Goal: Task Accomplishment & Management: Use online tool/utility

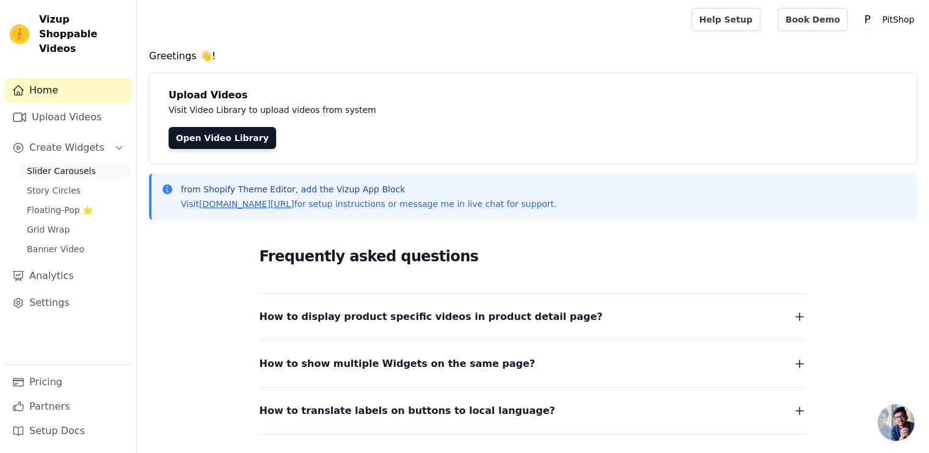
click at [63, 165] on span "Slider Carousels" at bounding box center [61, 171] width 69 height 12
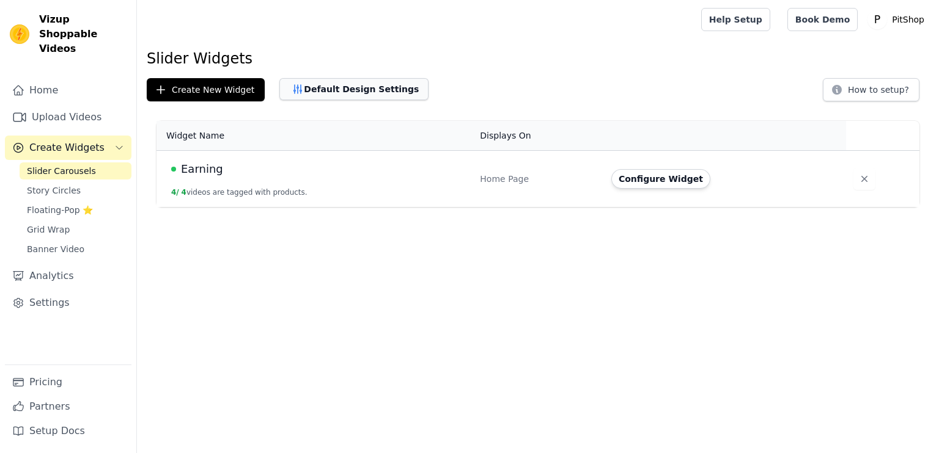
click at [314, 95] on button "Default Design Settings" at bounding box center [353, 89] width 149 height 22
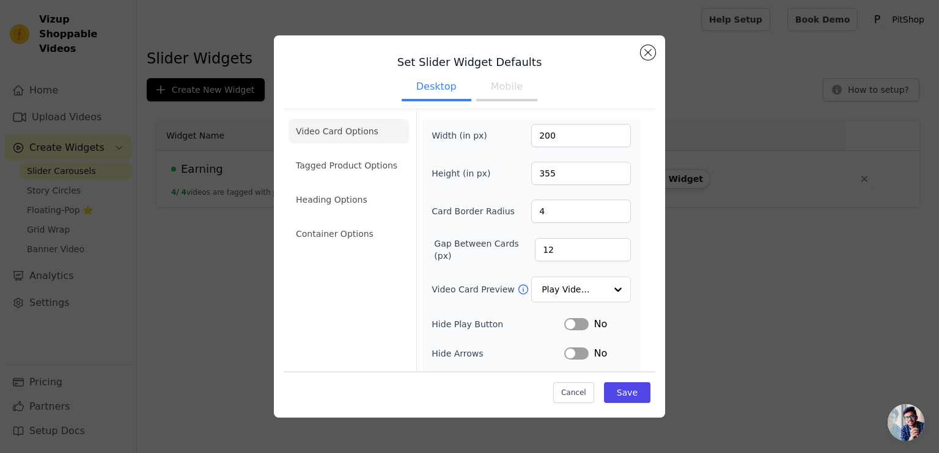
click at [489, 90] on button "Mobile" at bounding box center [506, 88] width 61 height 27
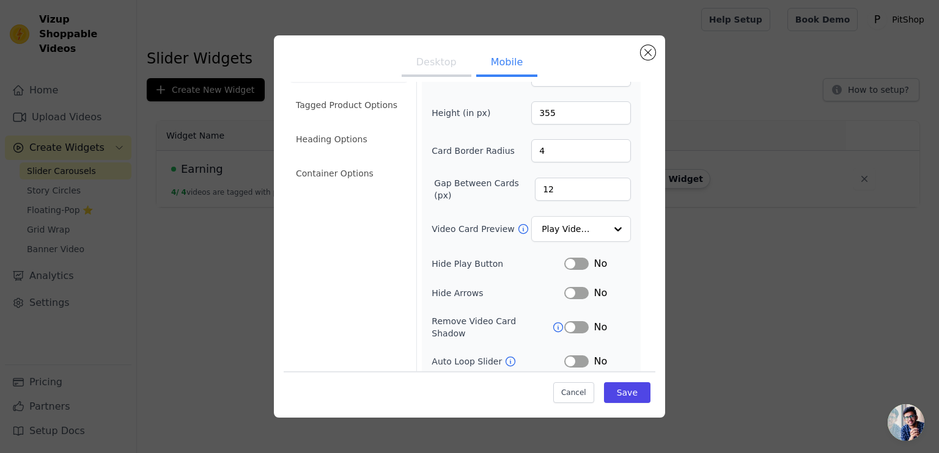
scroll to position [61, 0]
click at [573, 234] on input "Video Card Preview" at bounding box center [573, 229] width 63 height 24
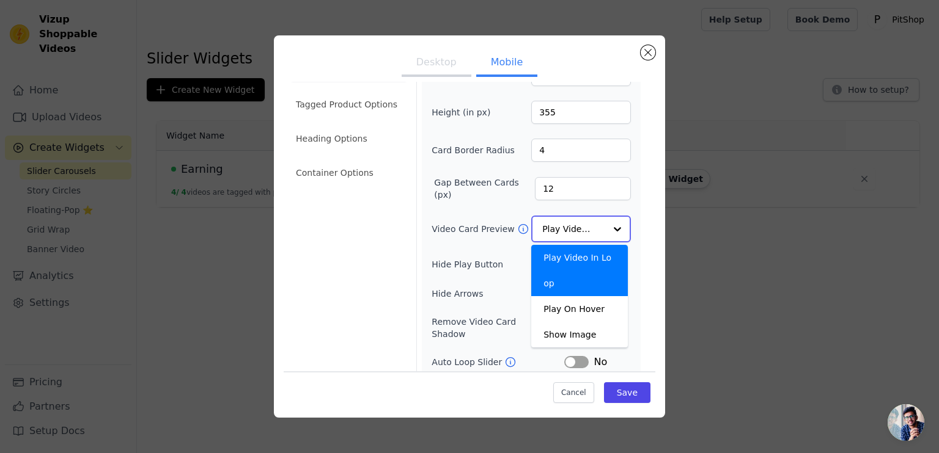
click at [573, 234] on input "Video Card Preview" at bounding box center [573, 229] width 63 height 24
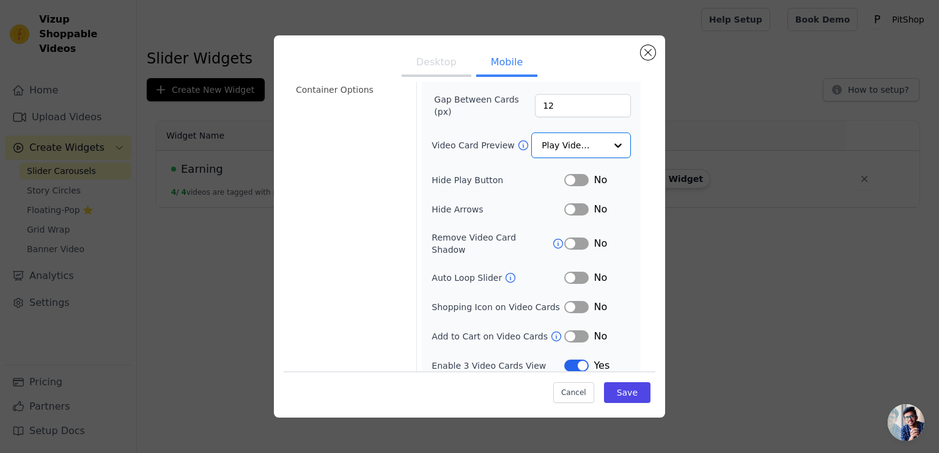
scroll to position [144, 0]
click at [564, 273] on button "Label" at bounding box center [576, 279] width 24 height 12
click at [616, 389] on button "Save" at bounding box center [627, 393] width 46 height 21
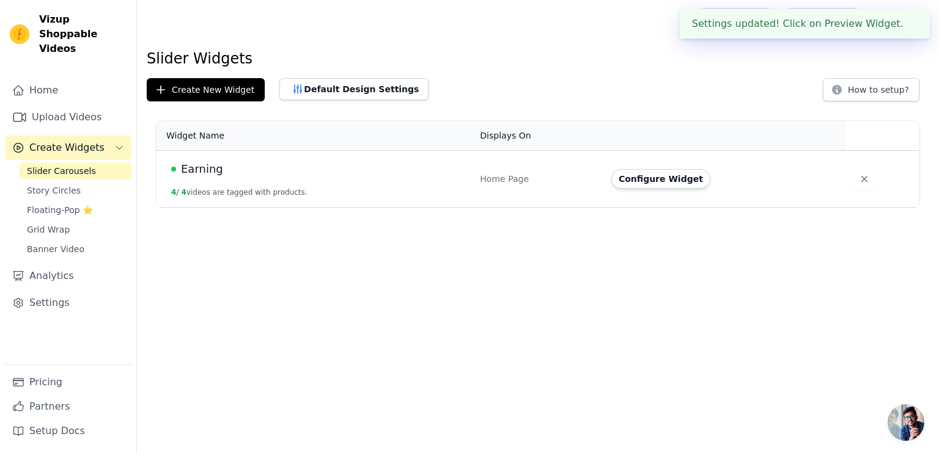
click at [595, 207] on html "Settings updated! Click on Preview Widget. ✖ Vizup Shoppable Videos Home Upload…" at bounding box center [469, 103] width 939 height 207
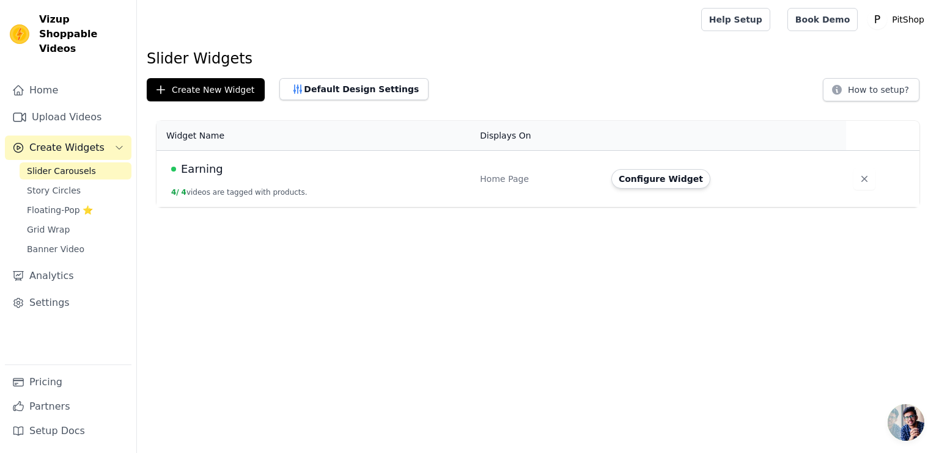
click at [336, 75] on div "Slider Widgets Create New Widget Default Design Settings How to setup? Widget N…" at bounding box center [538, 130] width 802 height 163
click at [336, 84] on button "Default Design Settings" at bounding box center [353, 89] width 149 height 22
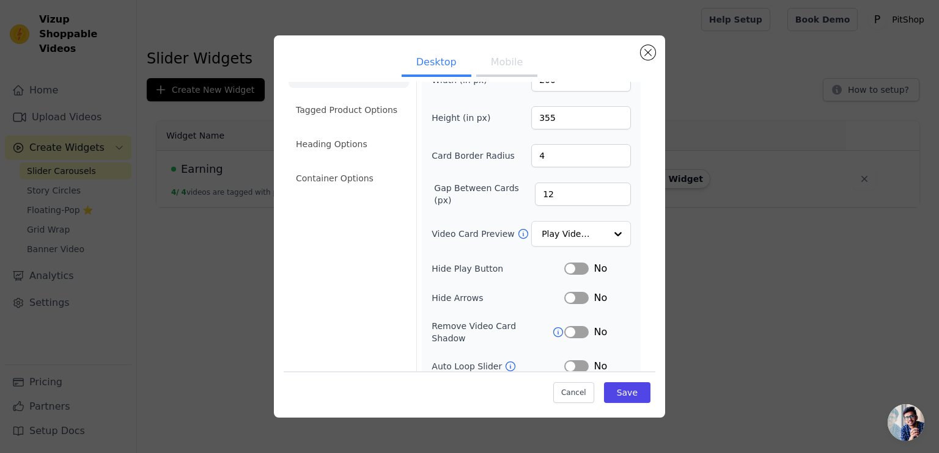
scroll to position [114, 0]
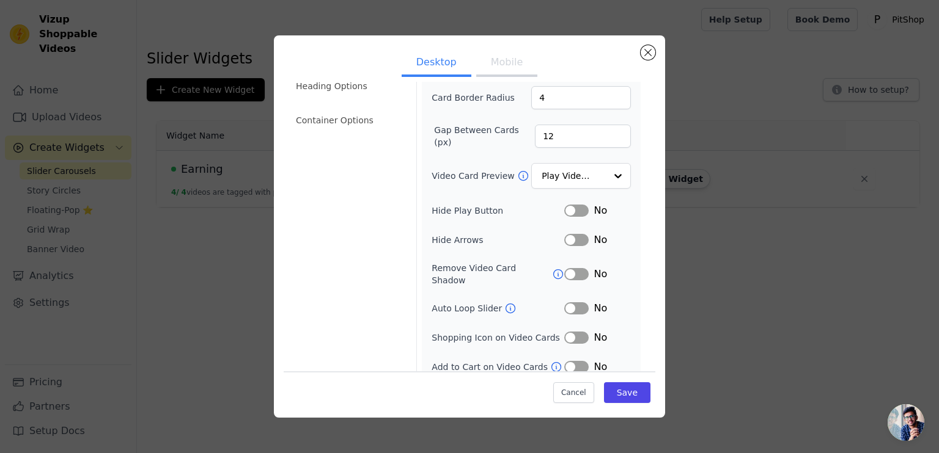
click at [499, 56] on button "Mobile" at bounding box center [506, 63] width 61 height 27
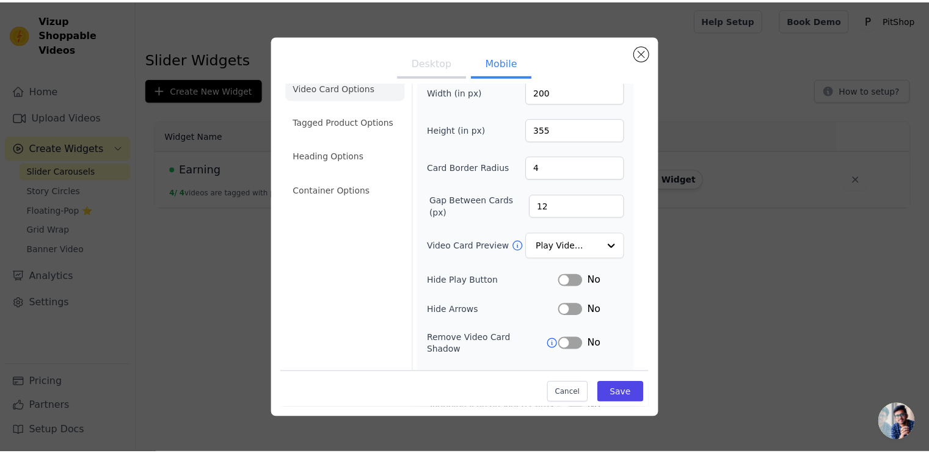
scroll to position [0, 0]
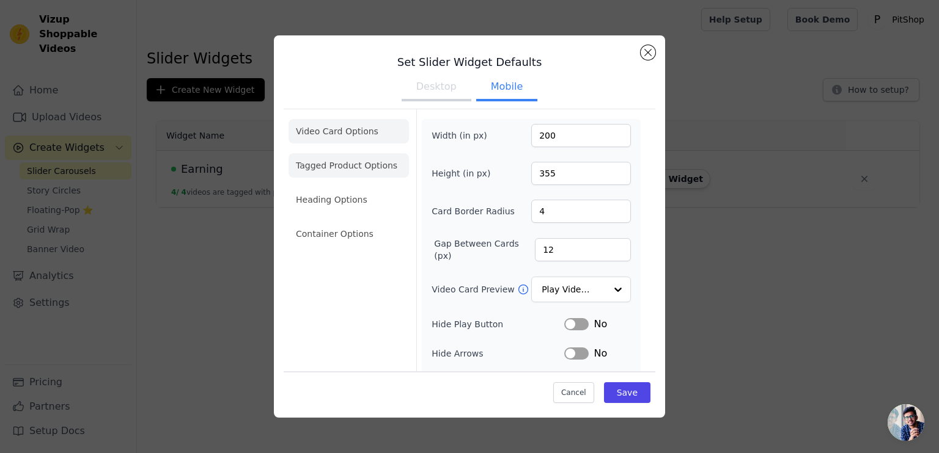
click at [356, 173] on li "Tagged Product Options" at bounding box center [348, 165] width 120 height 24
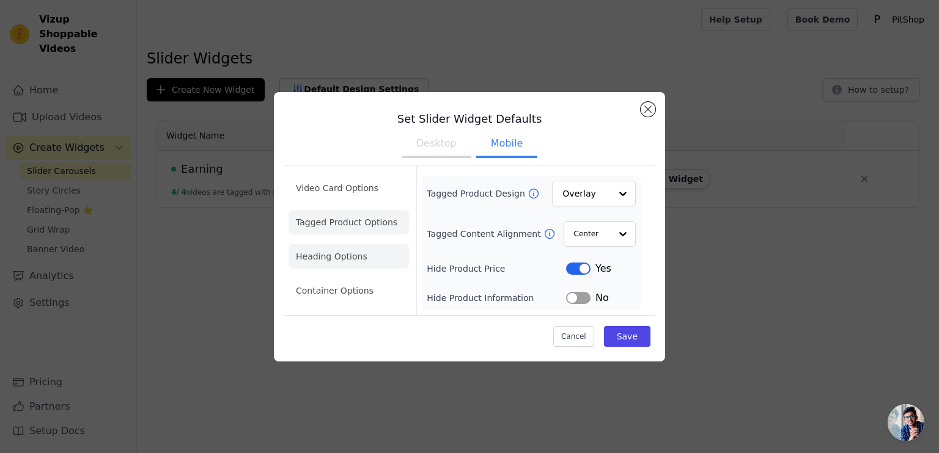
click at [330, 257] on li "Heading Options" at bounding box center [348, 256] width 120 height 24
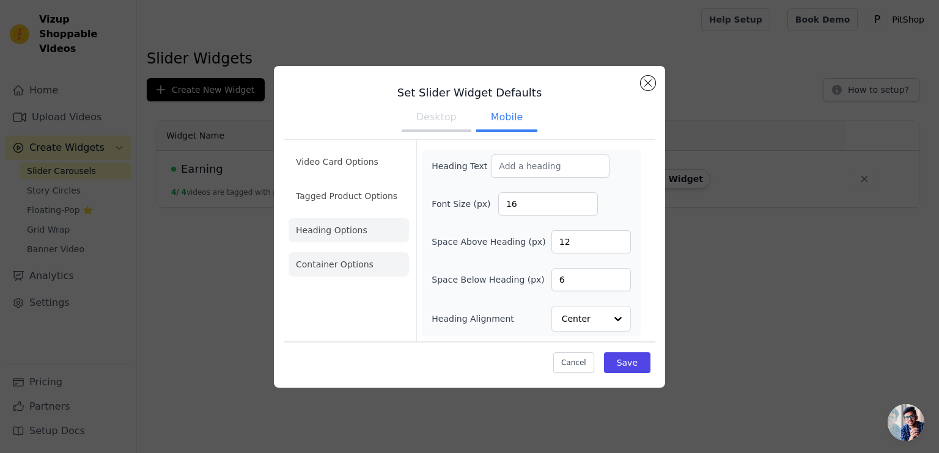
click at [331, 268] on li "Container Options" at bounding box center [348, 264] width 120 height 24
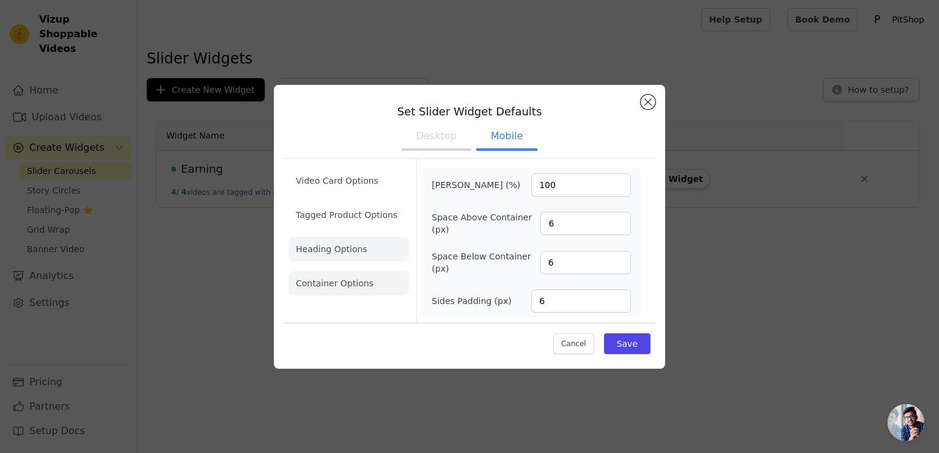
click at [328, 249] on li "Heading Options" at bounding box center [348, 249] width 120 height 24
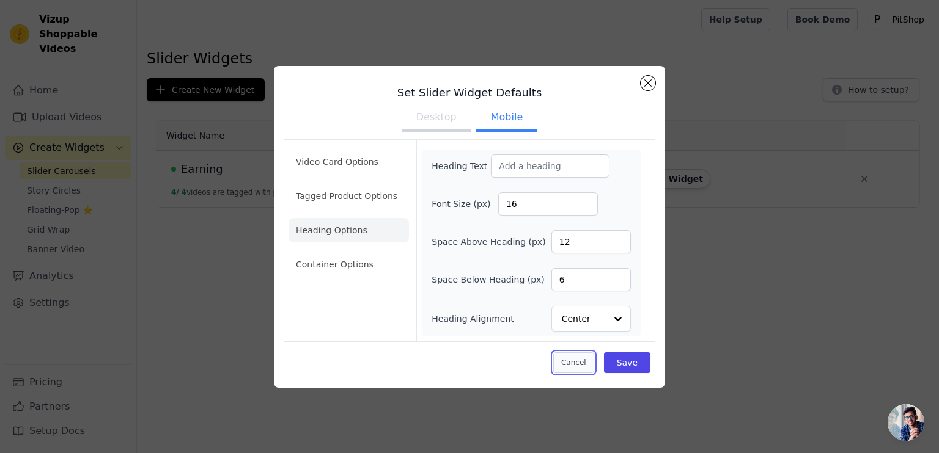
click at [577, 353] on button "Cancel" at bounding box center [573, 363] width 41 height 21
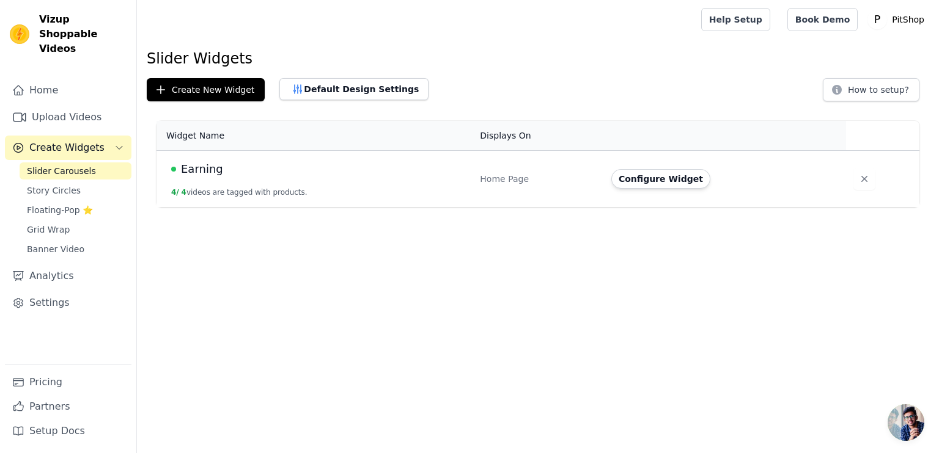
click at [352, 179] on td "Earning 4 / 4 videos are tagged with products." at bounding box center [314, 179] width 316 height 57
click at [68, 264] on link "Analytics" at bounding box center [68, 276] width 126 height 24
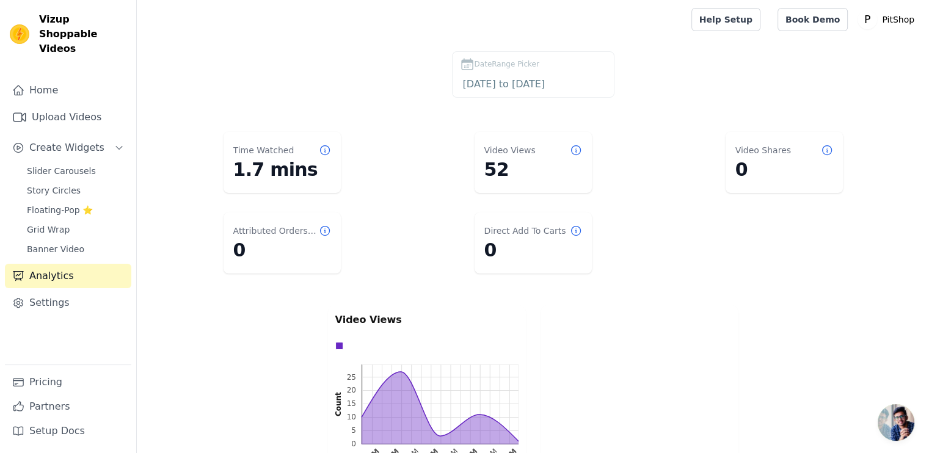
click at [260, 48] on main "DateRange Picker 2025-08-16 to 2025-09-15 Time Watched 1.7 mins Video Views 52 …" at bounding box center [533, 407] width 793 height 736
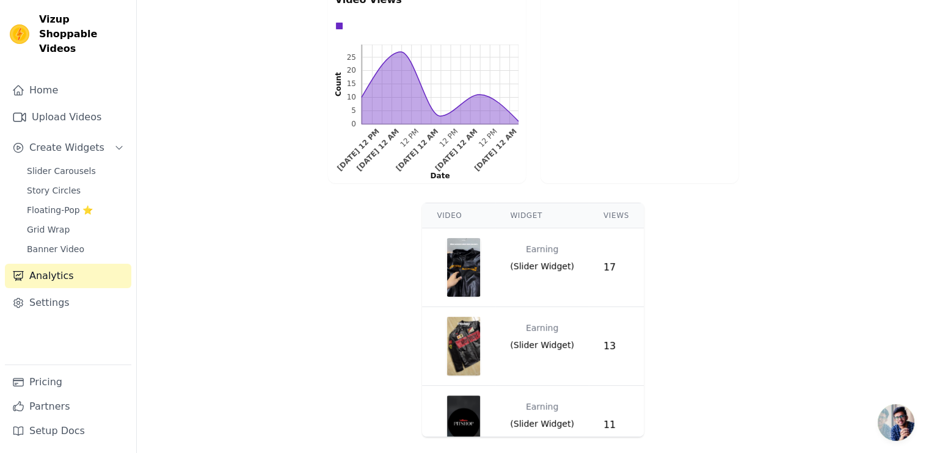
click at [324, 258] on div "Video Widget Views Earning ( Slider Widget ) 17 Earning ( Slider Widget ) 13 Ea…" at bounding box center [533, 320] width 793 height 244
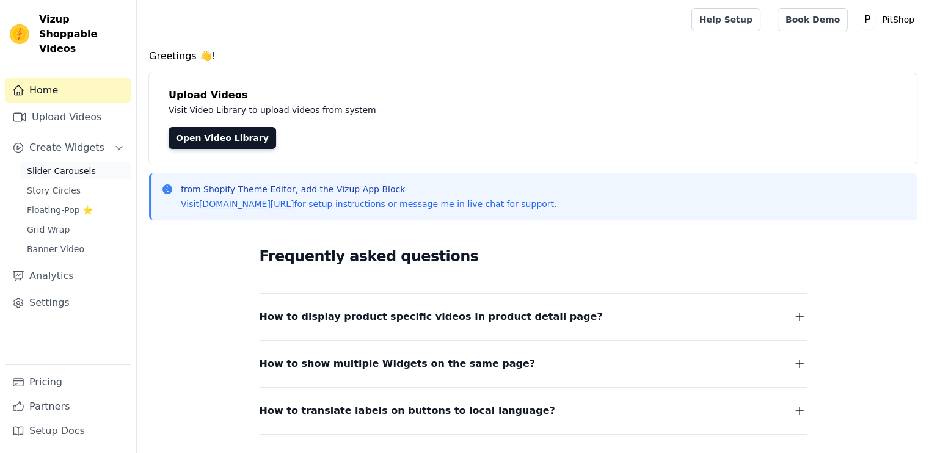
click at [27, 165] on span "Slider Carousels" at bounding box center [61, 171] width 69 height 12
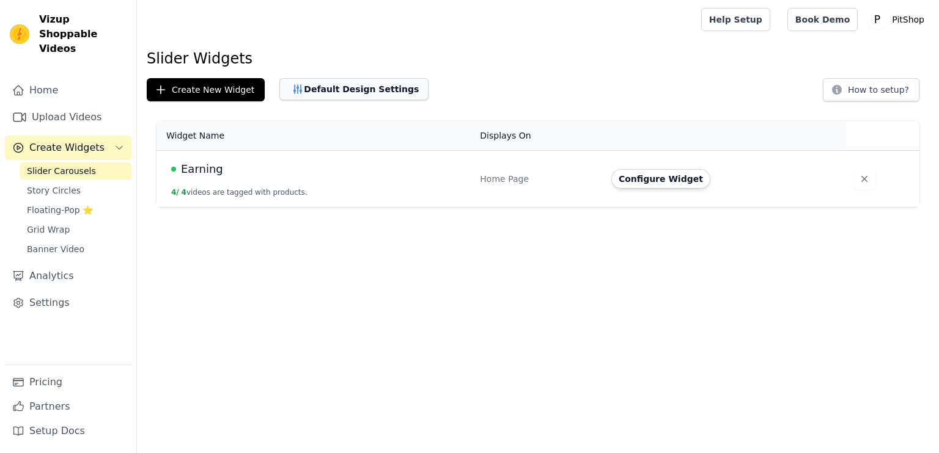
click at [317, 79] on button "Default Design Settings" at bounding box center [353, 89] width 149 height 22
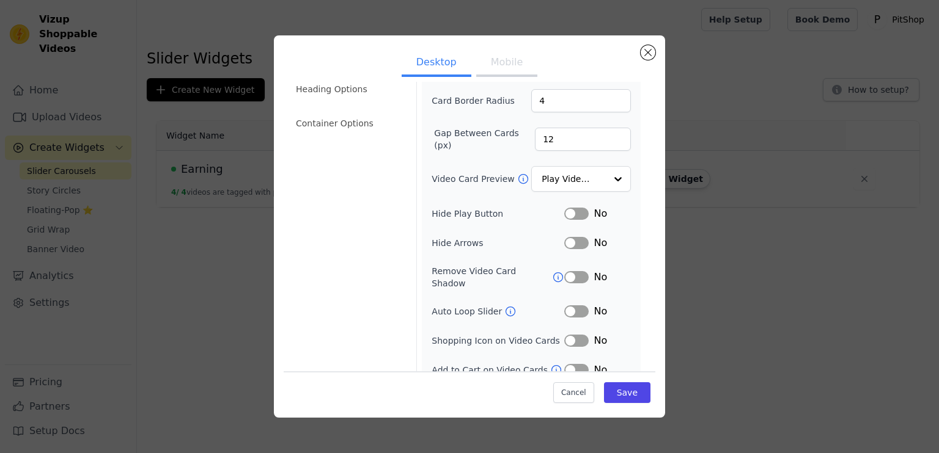
scroll to position [114, 0]
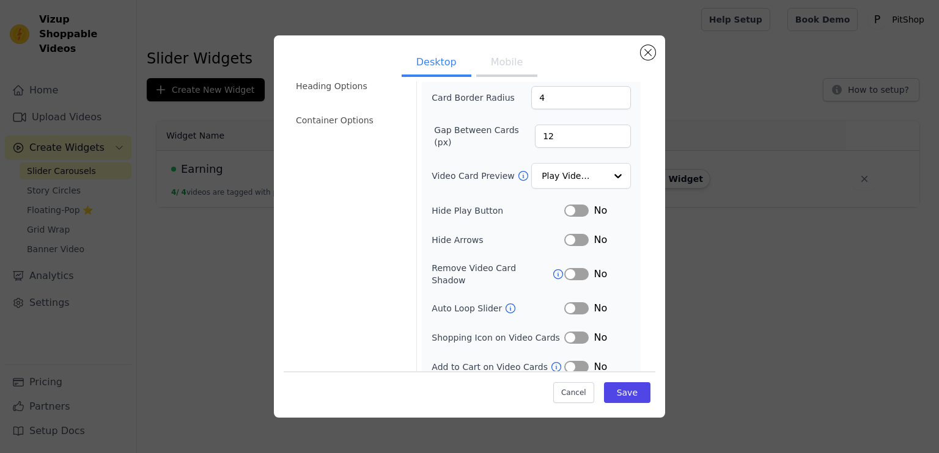
click at [568, 302] on button "Label" at bounding box center [576, 308] width 24 height 12
click at [617, 396] on button "Save" at bounding box center [627, 393] width 46 height 21
